Goal: Task Accomplishment & Management: Use online tool/utility

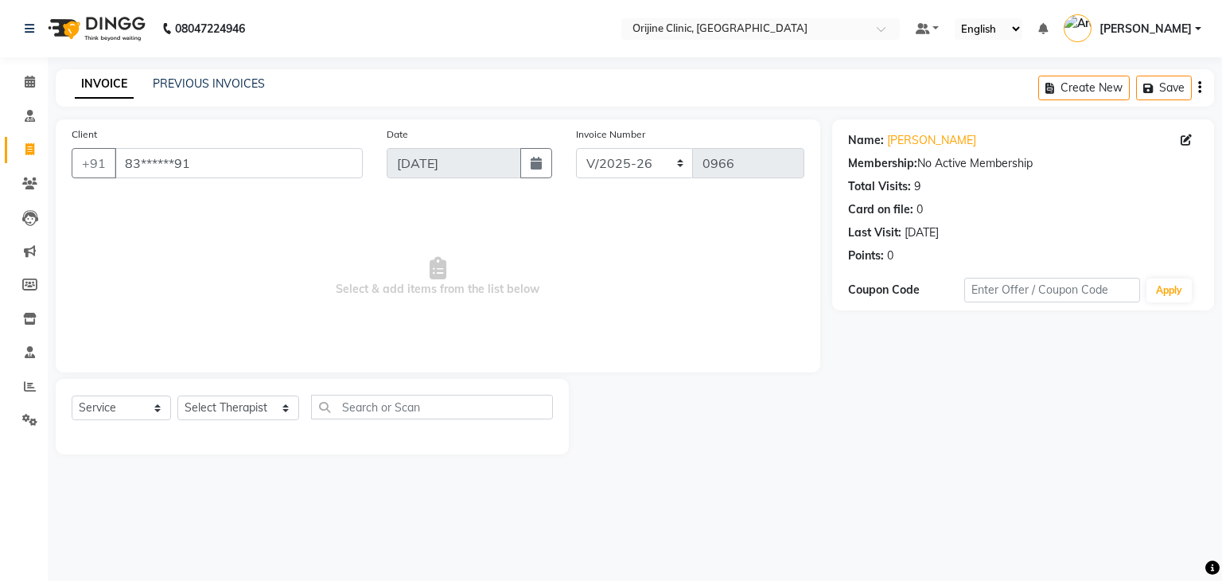
select select "702"
select select "service"
click at [238, 84] on link "PREVIOUS INVOICES" at bounding box center [209, 83] width 112 height 14
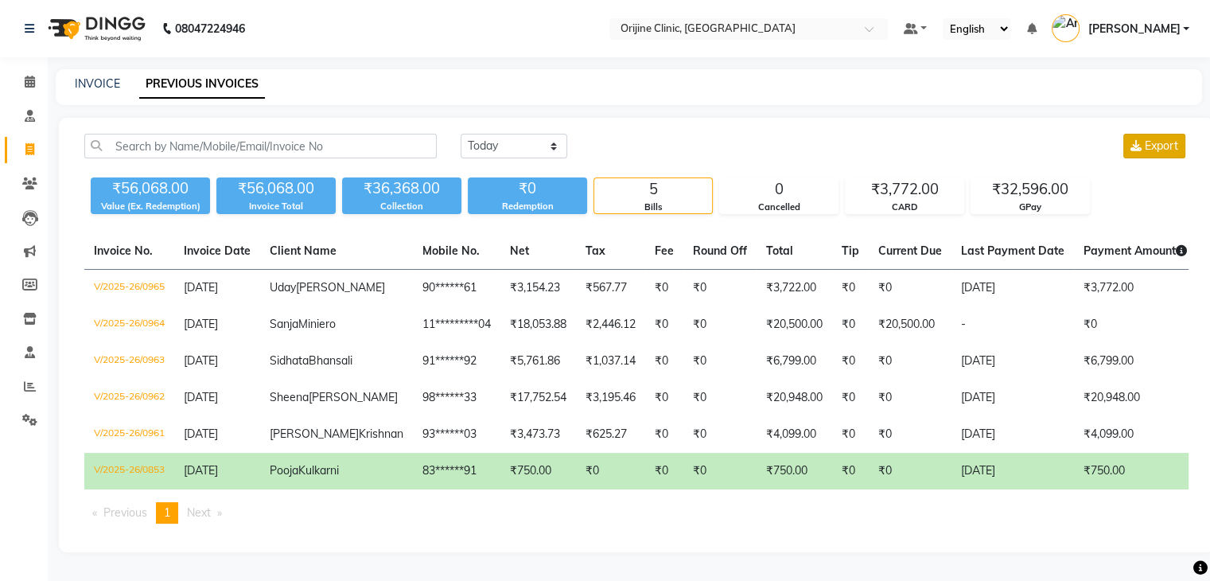
click at [1142, 143] on button "Export" at bounding box center [1154, 146] width 62 height 25
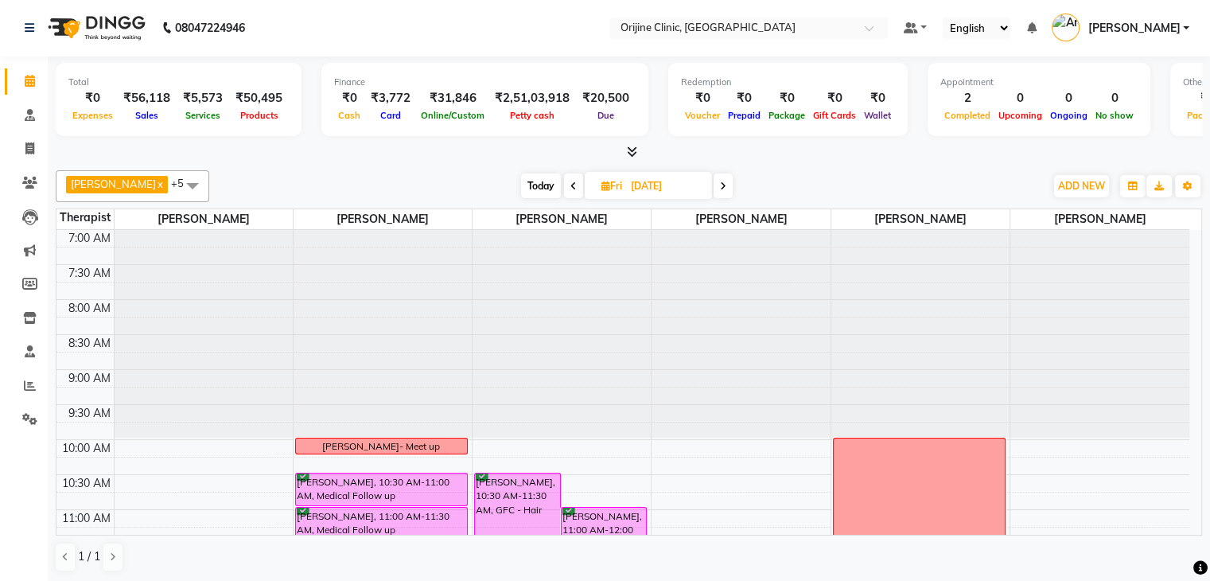
scroll to position [596, 0]
click at [535, 181] on span "Today" at bounding box center [541, 186] width 40 height 25
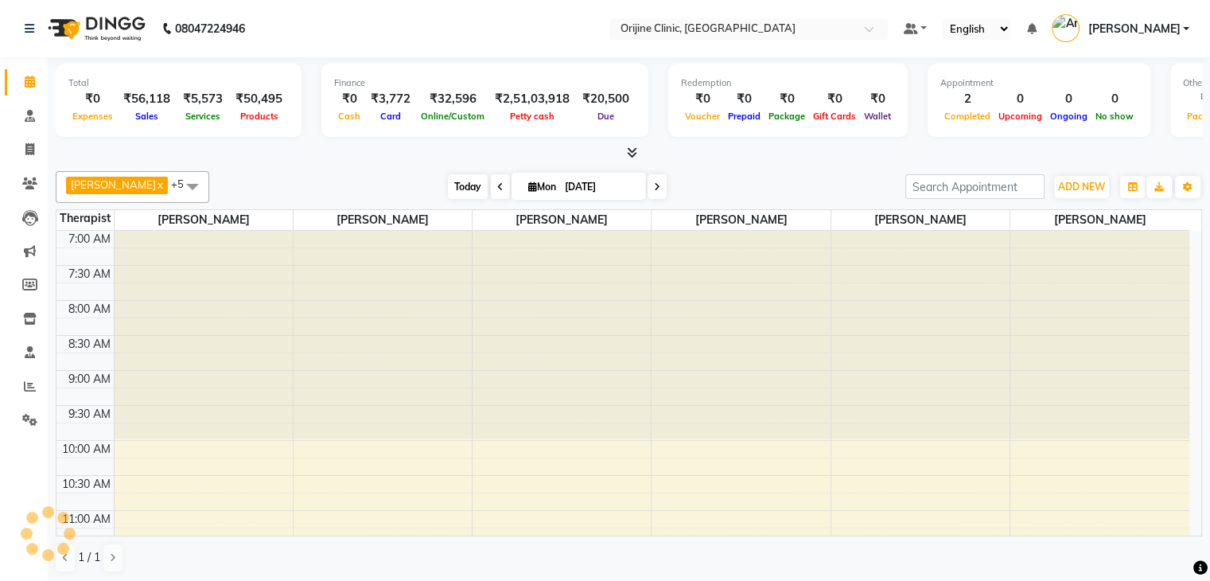
scroll to position [596, 0]
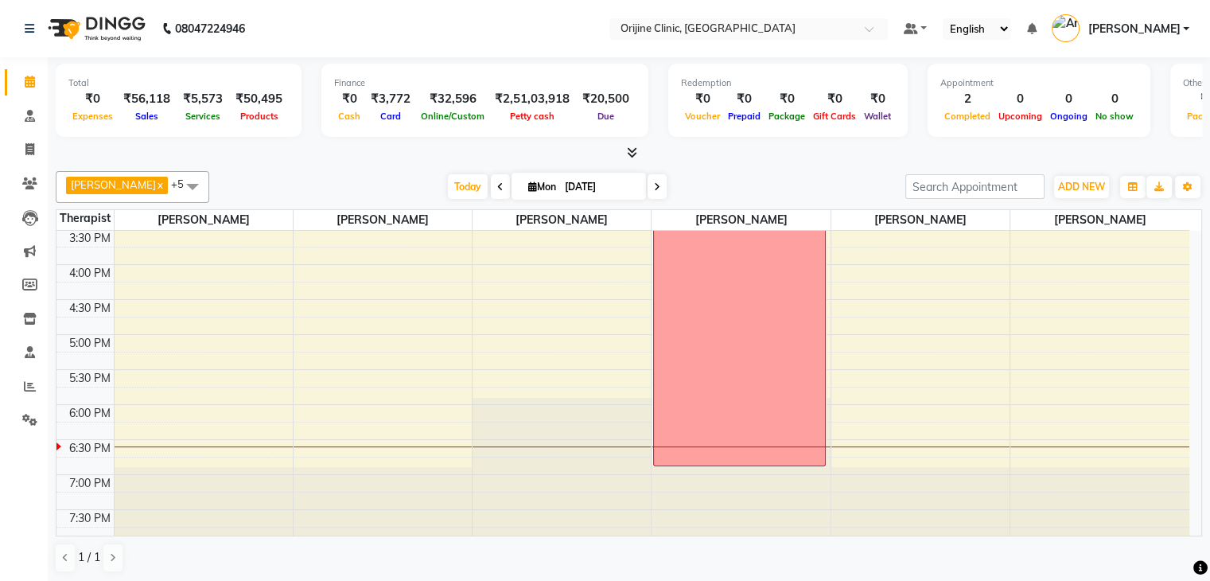
click at [654, 185] on icon at bounding box center [657, 187] width 6 height 10
type input "02-09-2025"
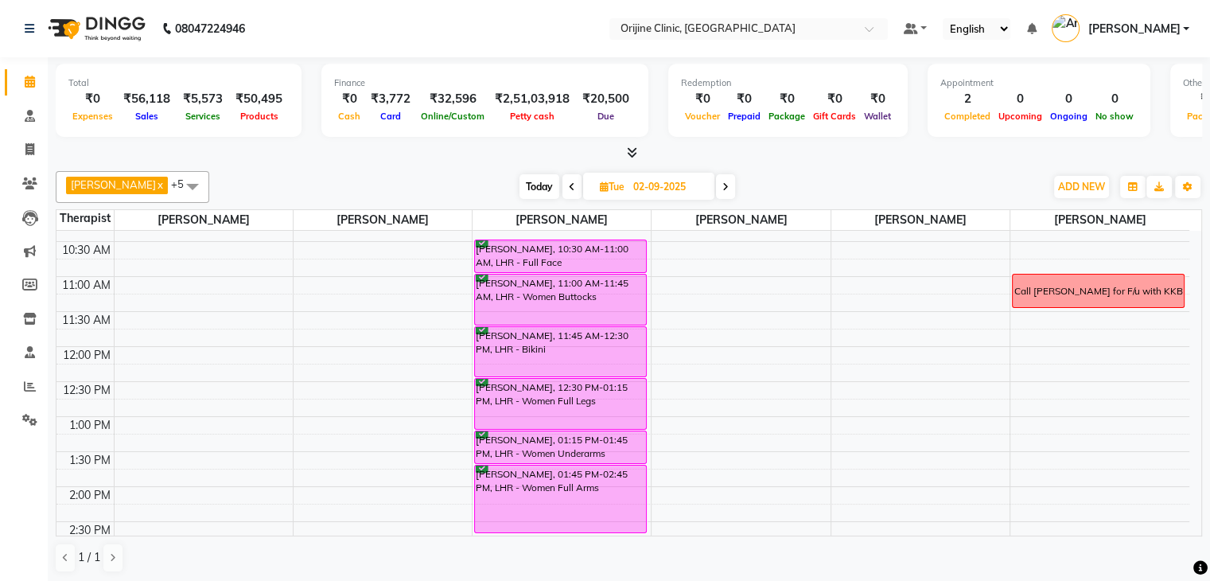
scroll to position [232, 0]
click at [1158, 182] on icon "button" at bounding box center [1159, 187] width 10 height 10
